Goal: Find specific page/section: Find specific page/section

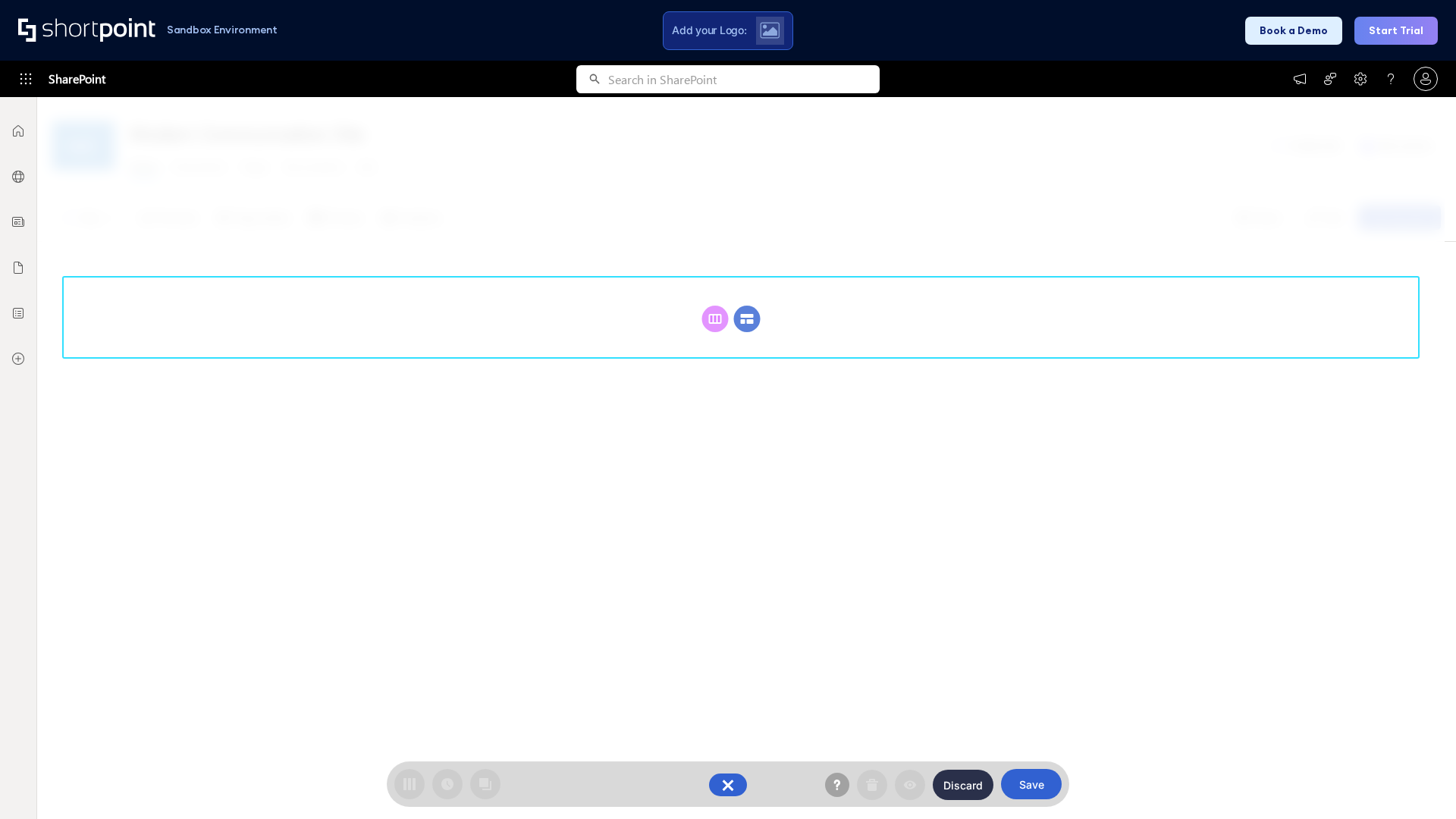
click at [747, 319] on circle at bounding box center [747, 319] width 27 height 27
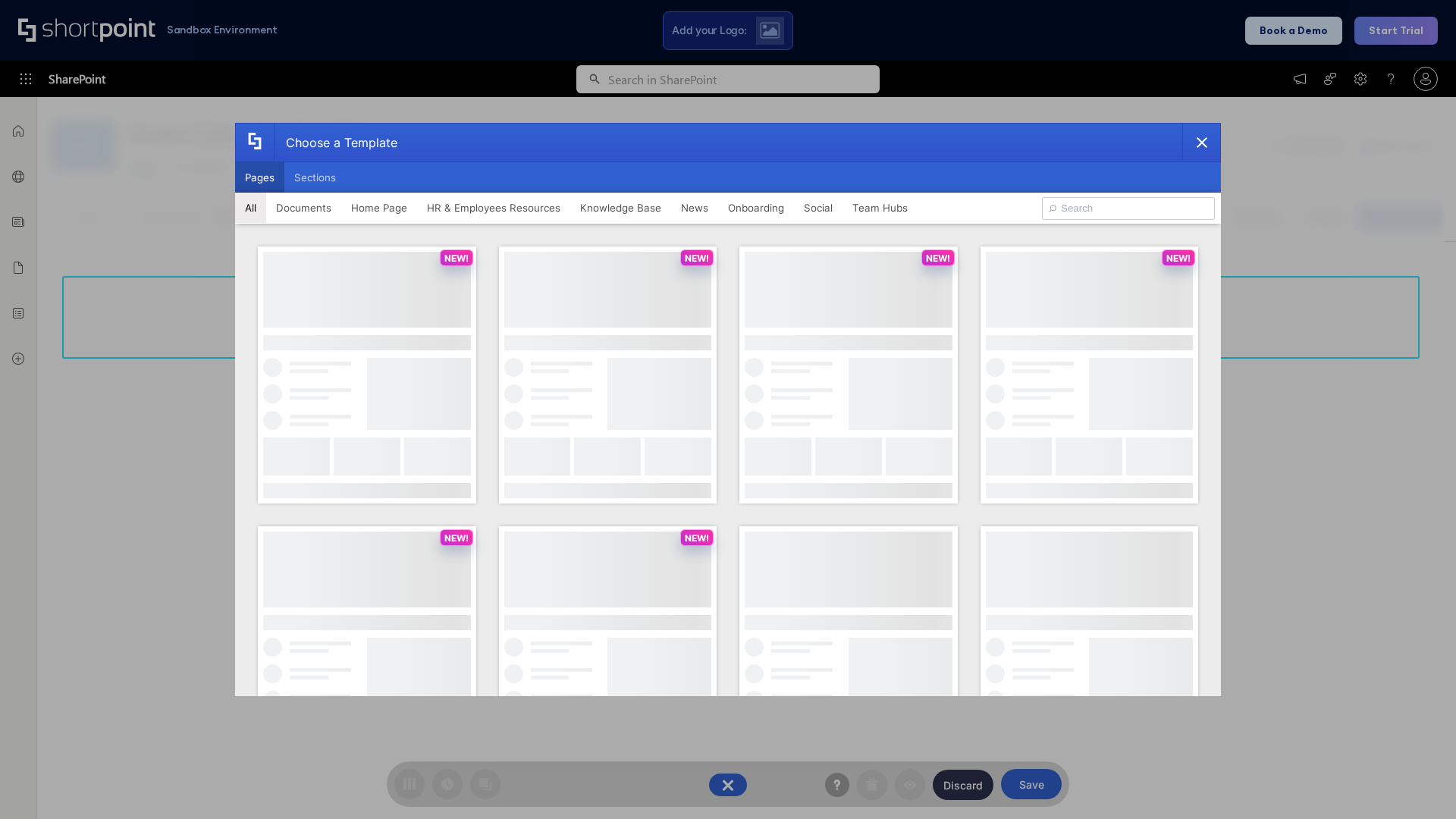
click at [259, 177] on button "Pages" at bounding box center [259, 177] width 49 height 30
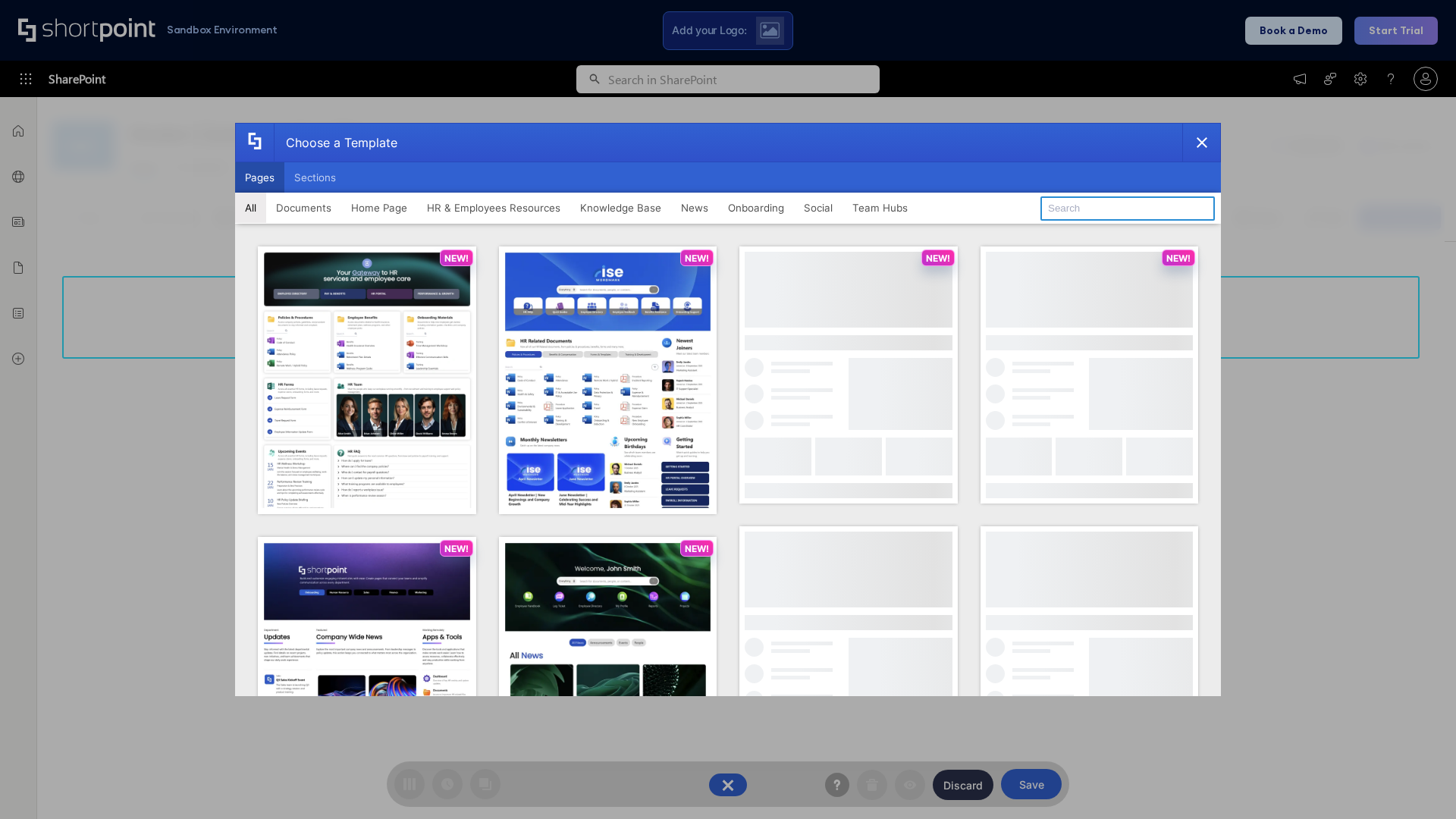
type input "HR 12"
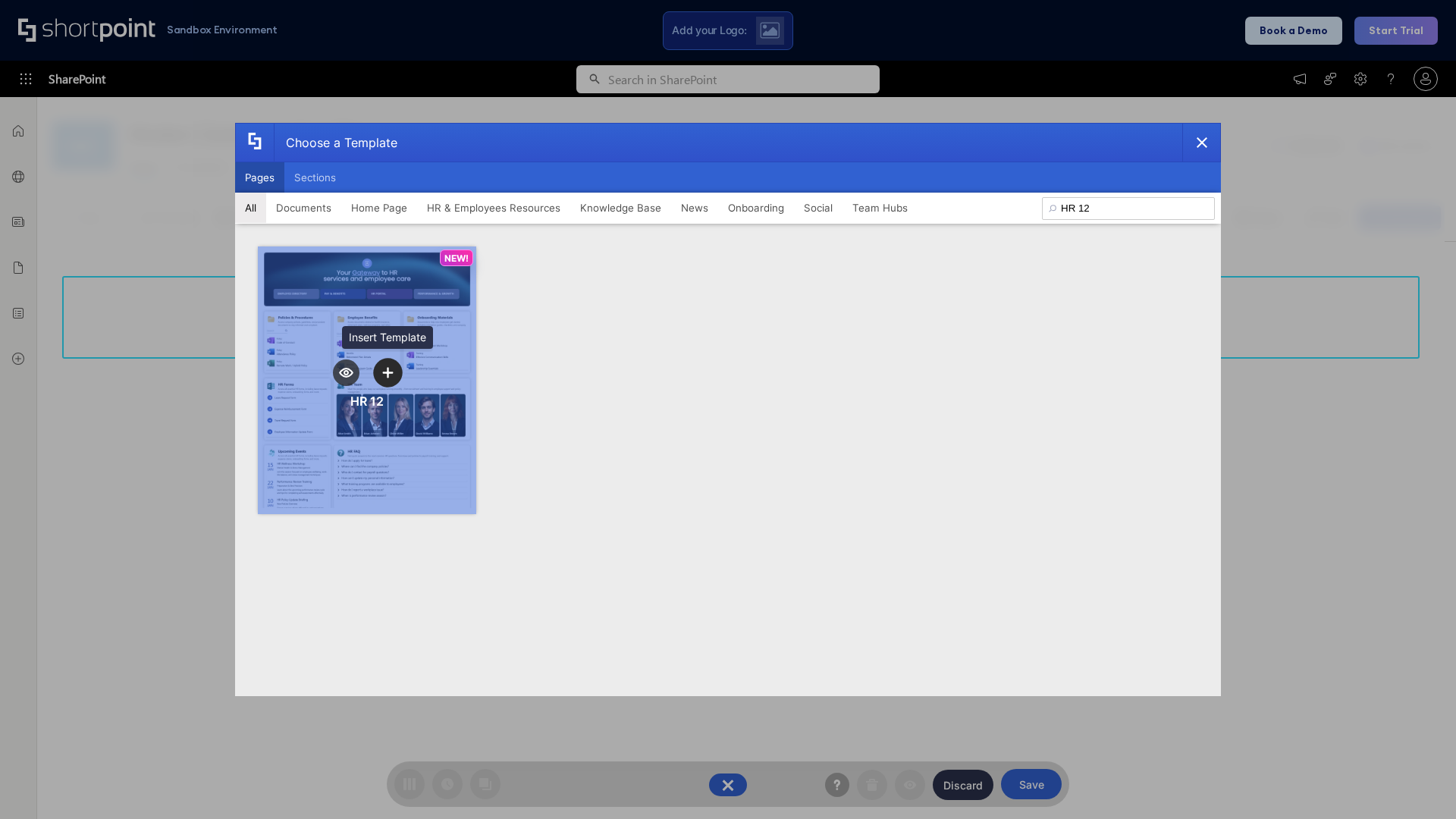
click at [387, 373] on icon "template selector" at bounding box center [387, 372] width 11 height 11
